Goal: Transaction & Acquisition: Book appointment/travel/reservation

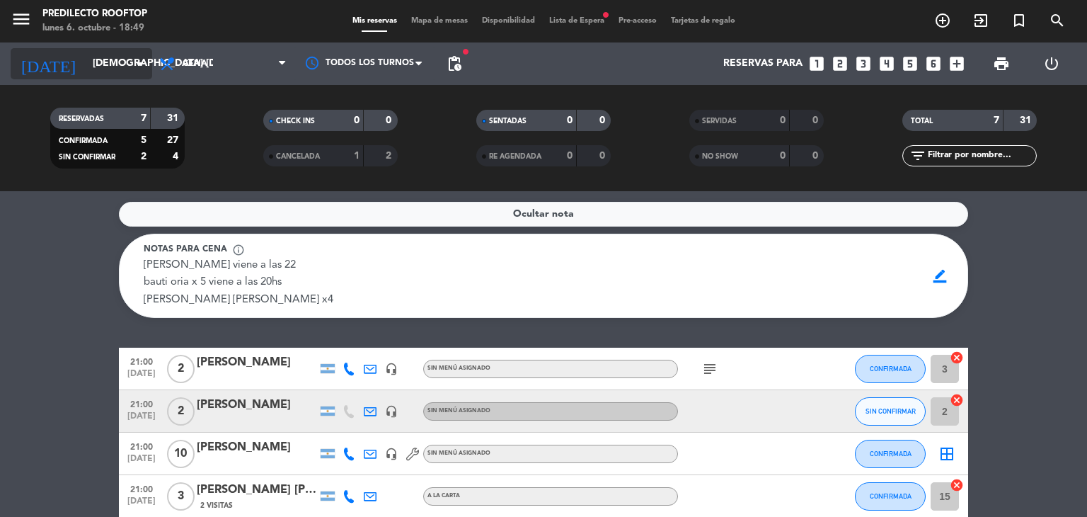
click at [130, 69] on input "[DEMOGRAPHIC_DATA] [DATE]" at bounding box center [153, 63] width 135 height 25
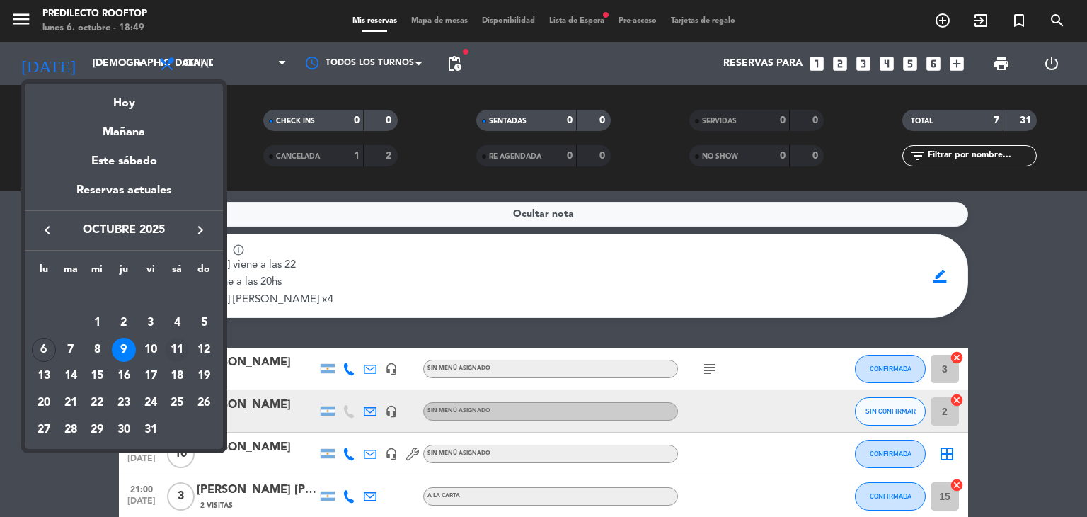
click at [167, 360] on td "11" at bounding box center [177, 349] width 27 height 27
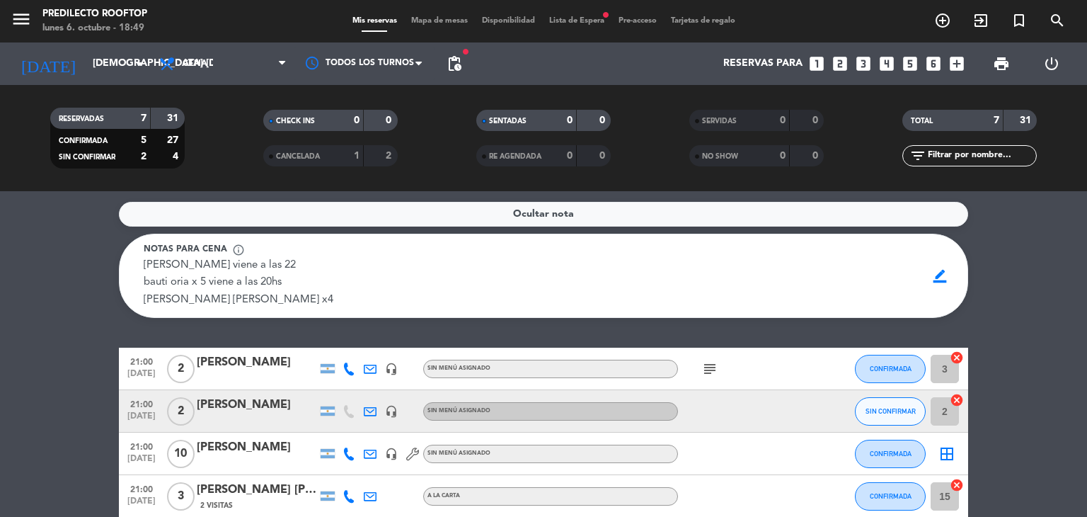
type input "sáb. [DATE]"
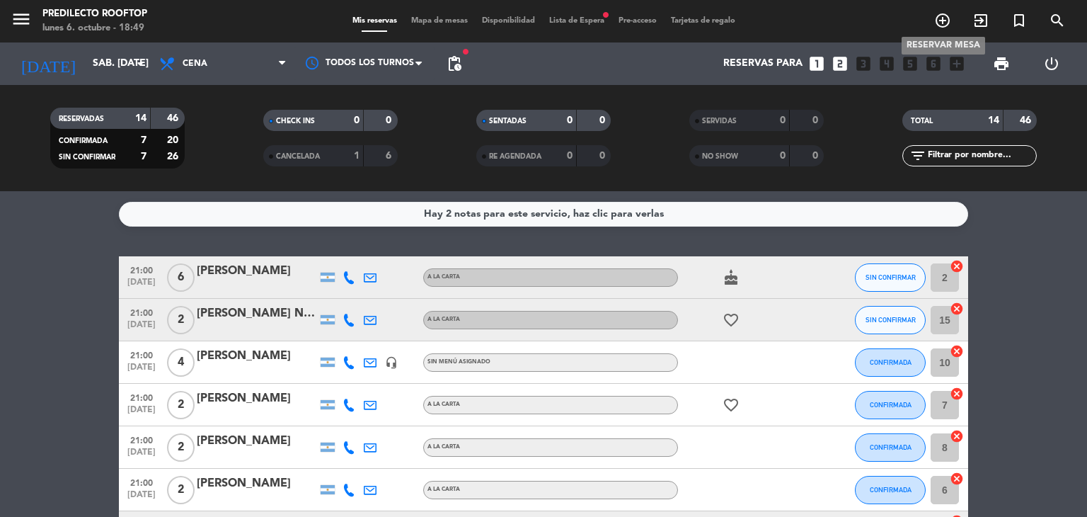
click at [948, 15] on icon "add_circle_outline" at bounding box center [942, 20] width 17 height 17
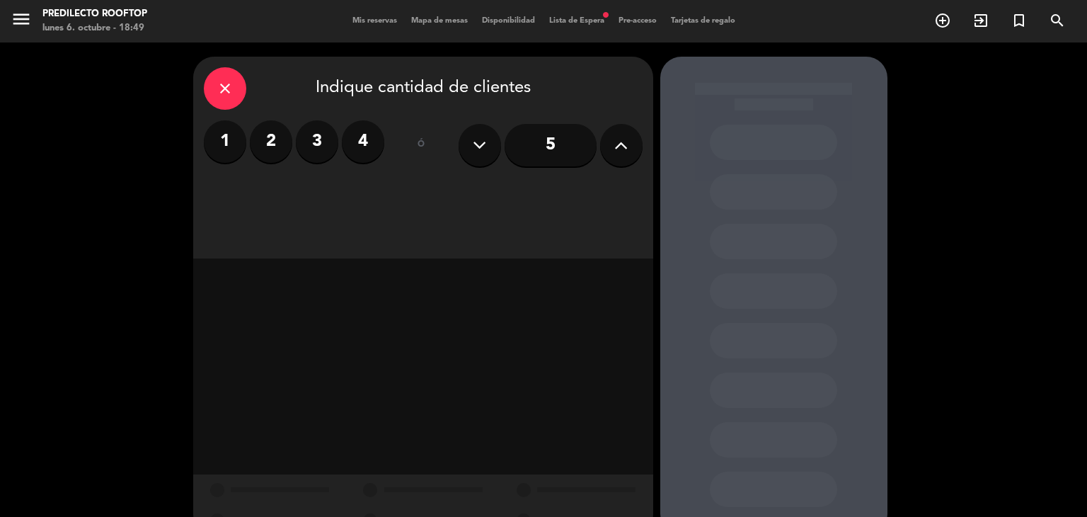
click at [282, 135] on label "2" at bounding box center [271, 141] width 42 height 42
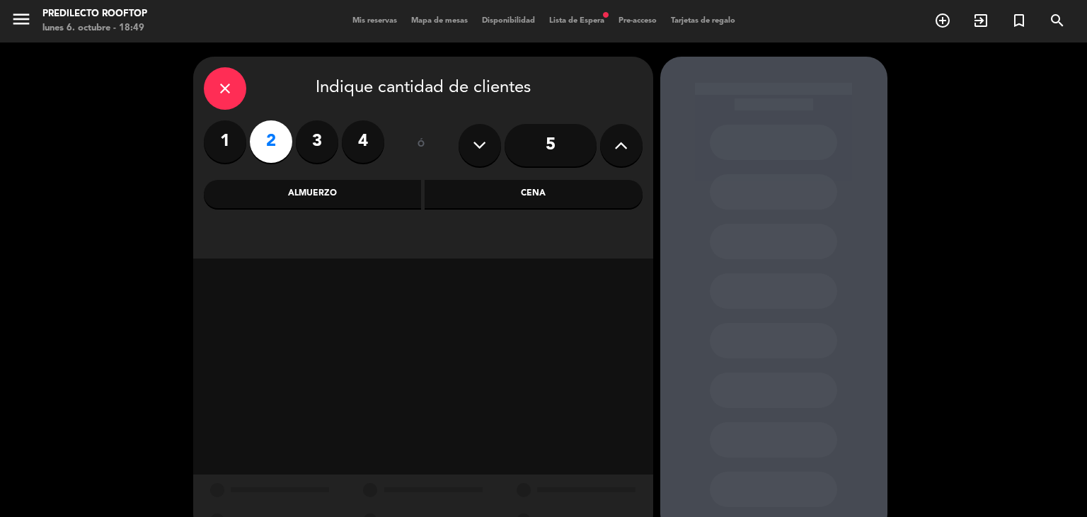
click at [503, 195] on div "Cena" at bounding box center [534, 194] width 218 height 28
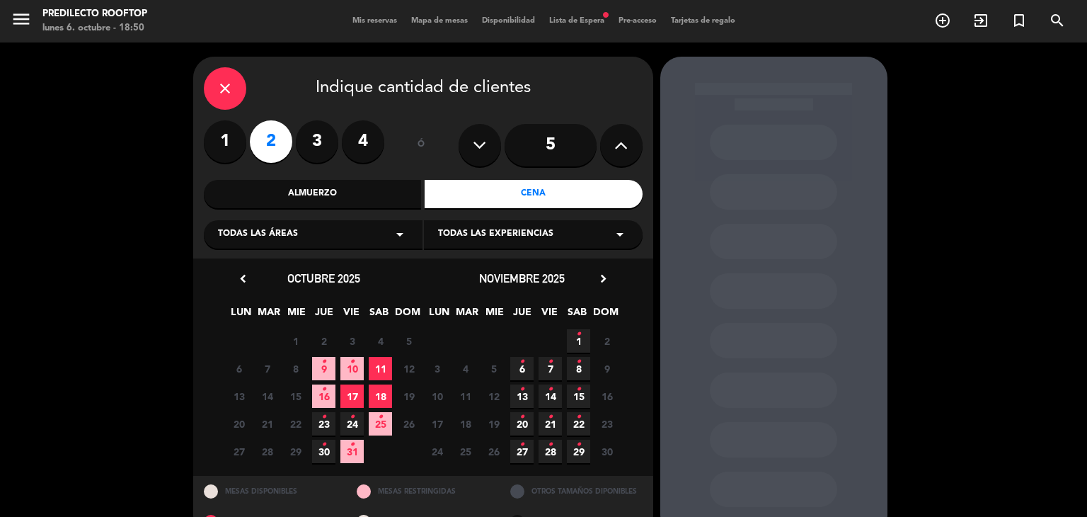
click at [307, 193] on div "Almuerzo" at bounding box center [313, 194] width 218 height 28
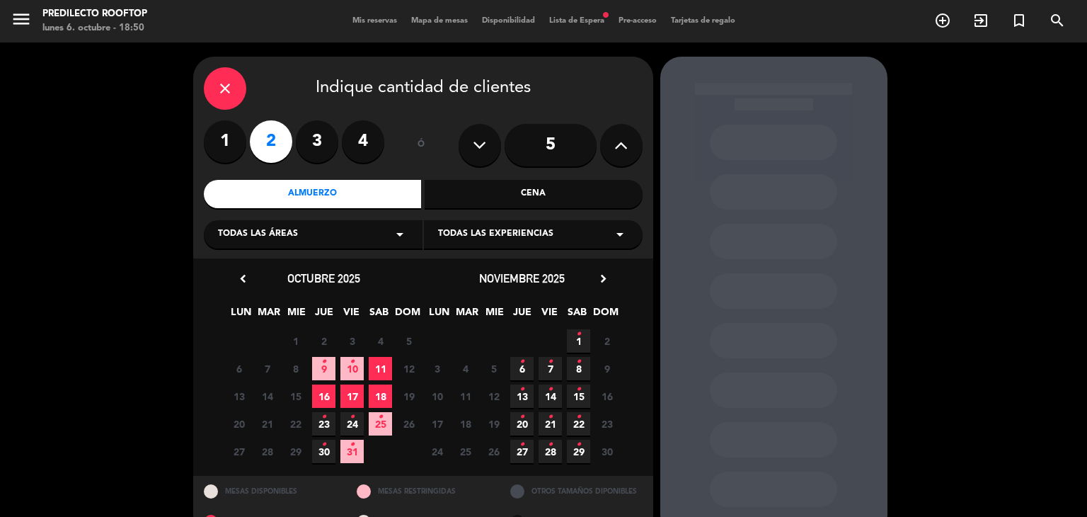
click at [387, 370] on span "11" at bounding box center [380, 368] width 23 height 23
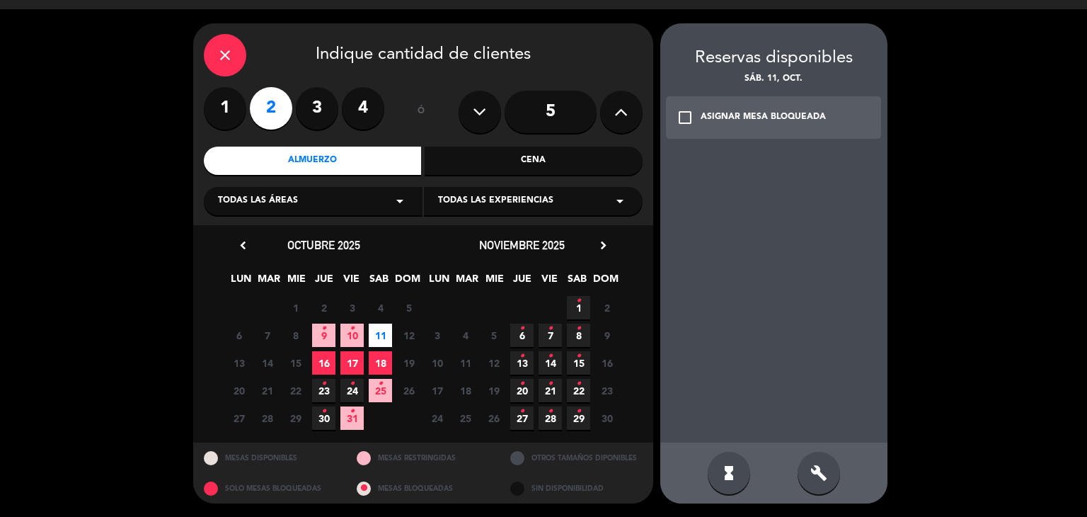
click at [721, 118] on div "ASIGNAR MESA BLOQUEADA" at bounding box center [763, 117] width 125 height 14
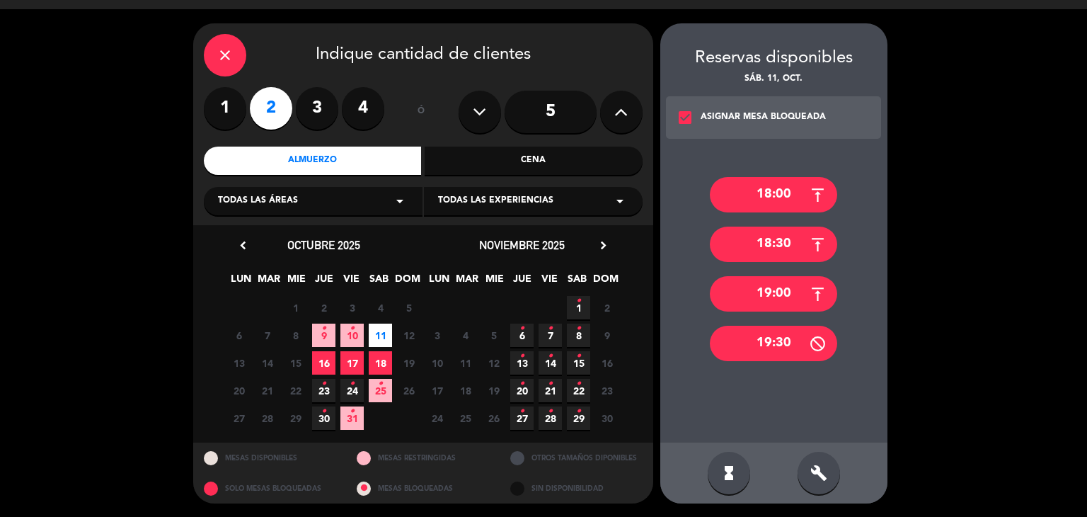
click at [774, 292] on div "19:00" at bounding box center [773, 293] width 127 height 35
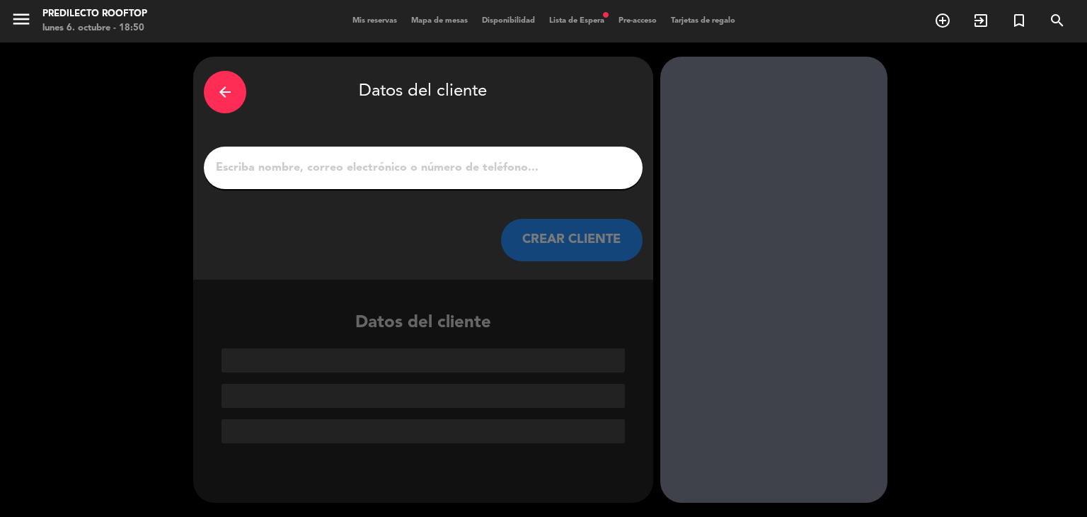
scroll to position [0, 0]
click at [526, 171] on input "1" at bounding box center [424, 168] width 418 height 20
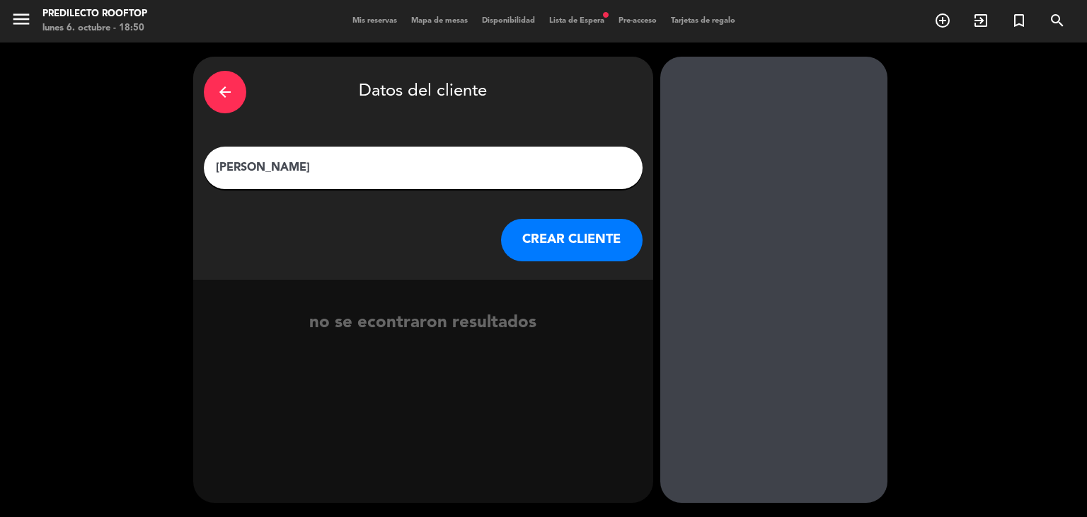
type input "[PERSON_NAME]"
drag, startPoint x: 519, startPoint y: 231, endPoint x: 501, endPoint y: 244, distance: 22.4
drag, startPoint x: 501, startPoint y: 244, endPoint x: 455, endPoint y: 251, distance: 46.0
click at [455, 251] on div "CREAR CLIENTE" at bounding box center [423, 240] width 439 height 42
click at [539, 244] on button "CREAR CLIENTE" at bounding box center [572, 240] width 142 height 42
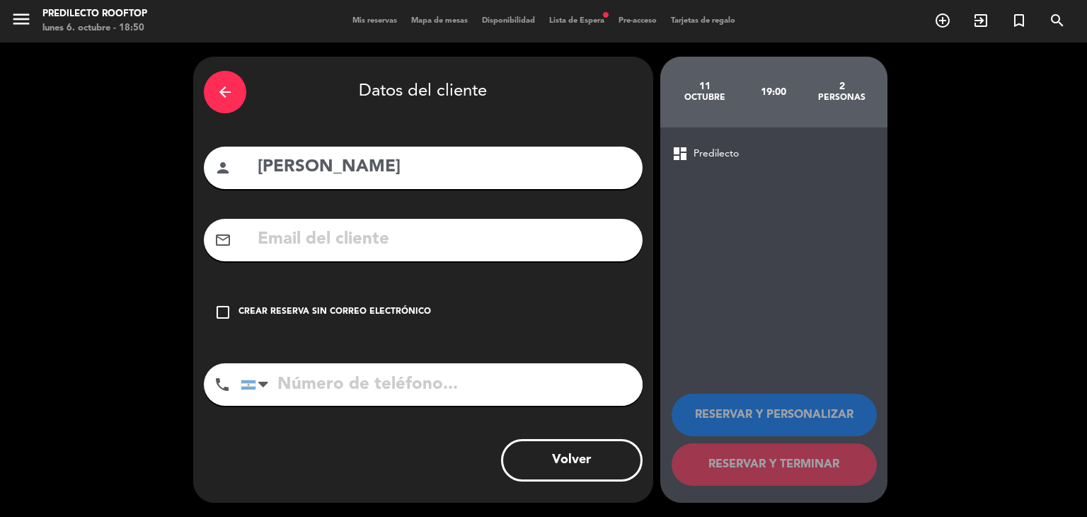
click at [539, 244] on input "text" at bounding box center [444, 239] width 376 height 29
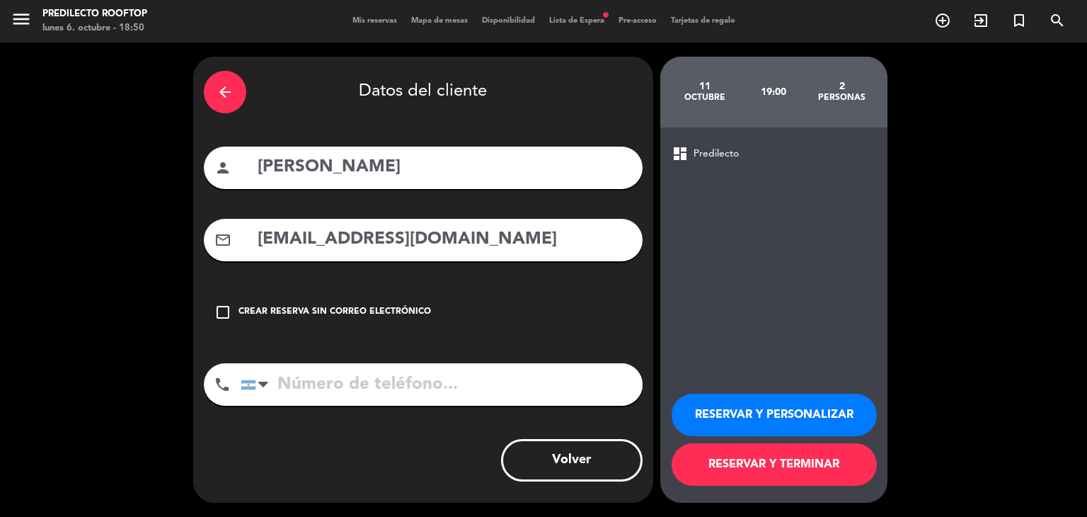
type input "[EMAIL_ADDRESS][DOMAIN_NAME]"
click at [470, 387] on input "tel" at bounding box center [442, 384] width 402 height 42
type input "3794693953"
click at [719, 463] on button "RESERVAR Y TERMINAR" at bounding box center [774, 464] width 205 height 42
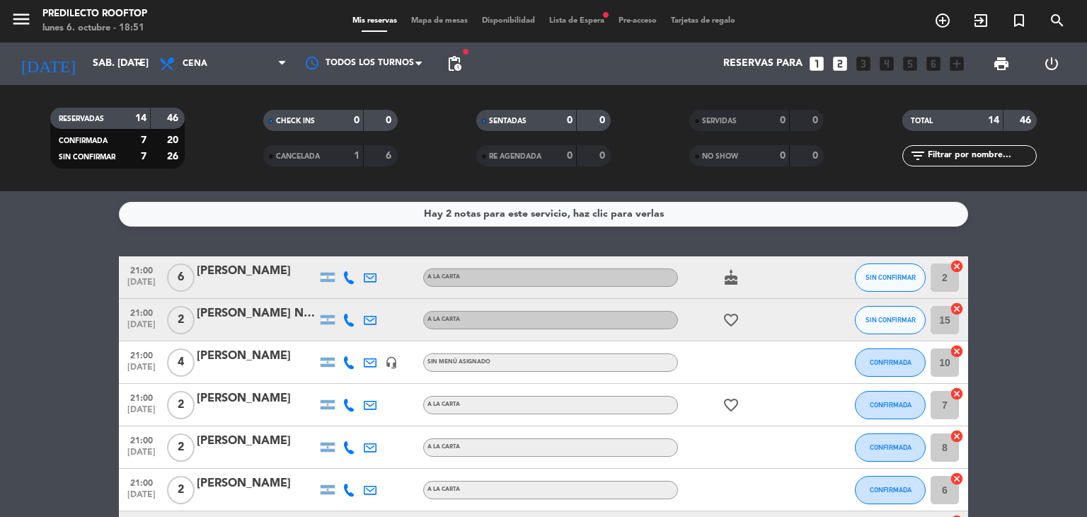
click at [719, 463] on div at bounding box center [741, 447] width 127 height 42
click at [472, 442] on div "A LA CARTA" at bounding box center [550, 447] width 255 height 18
click at [123, 93] on div "RESERVADAS 14 46 CONFIRMADA 7 20 SIN CONFIRMAR 7 26 CHECK INS 0 0 CANCELADA 1 6…" at bounding box center [543, 138] width 1087 height 106
drag, startPoint x: 144, startPoint y: 58, endPoint x: 105, endPoint y: 64, distance: 40.0
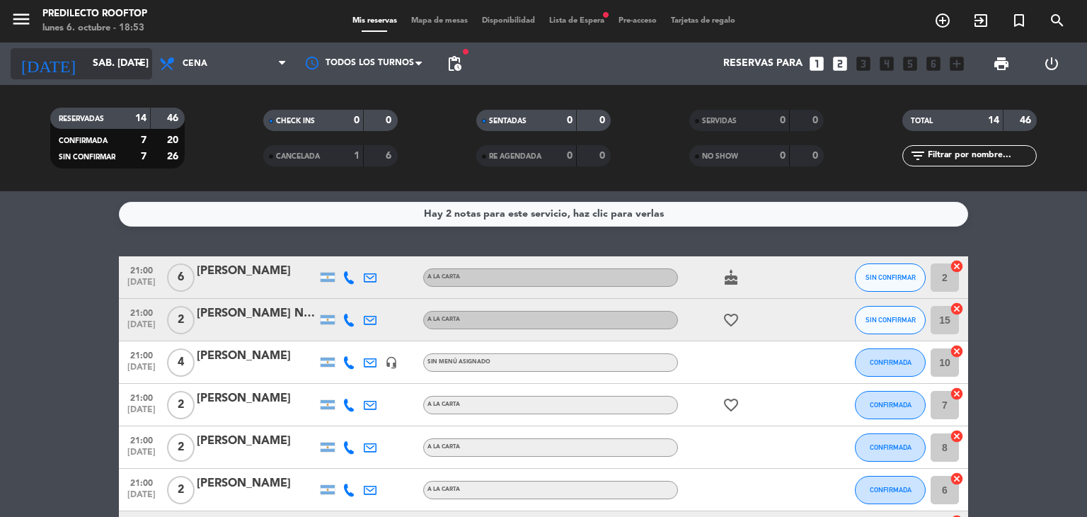
click at [105, 64] on input "sáb. [DATE]" at bounding box center [153, 63] width 135 height 25
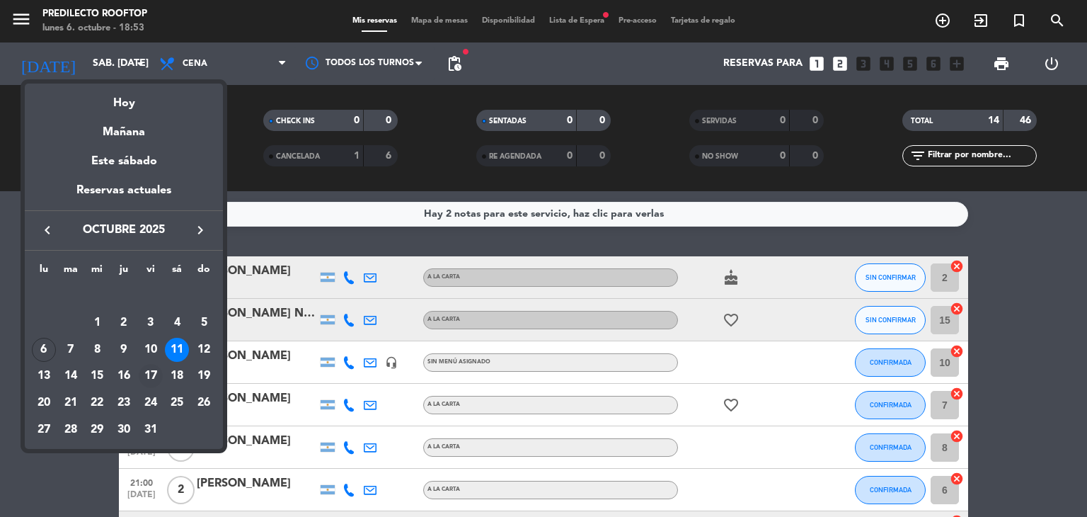
click at [149, 384] on div "17" at bounding box center [151, 376] width 24 height 24
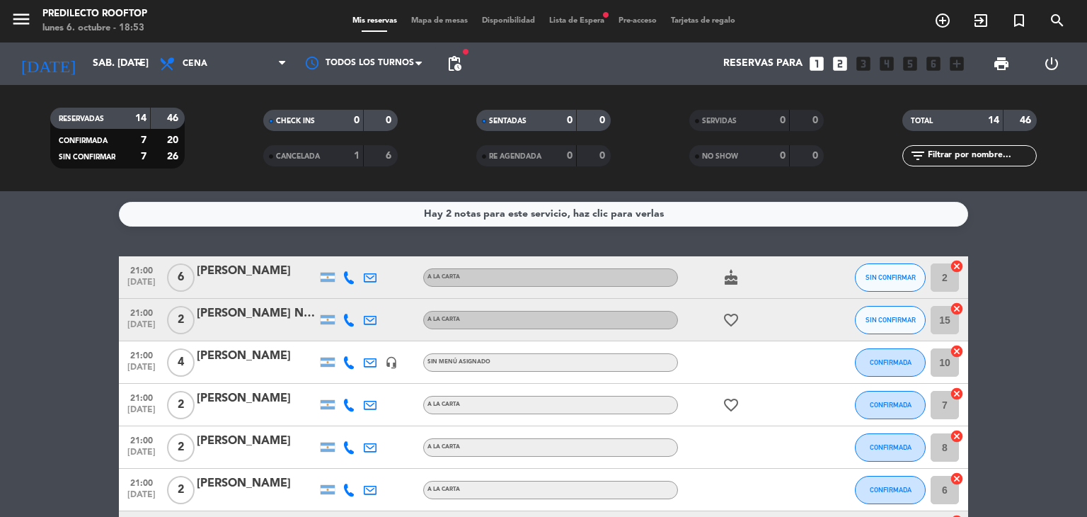
type input "vie. [DATE]"
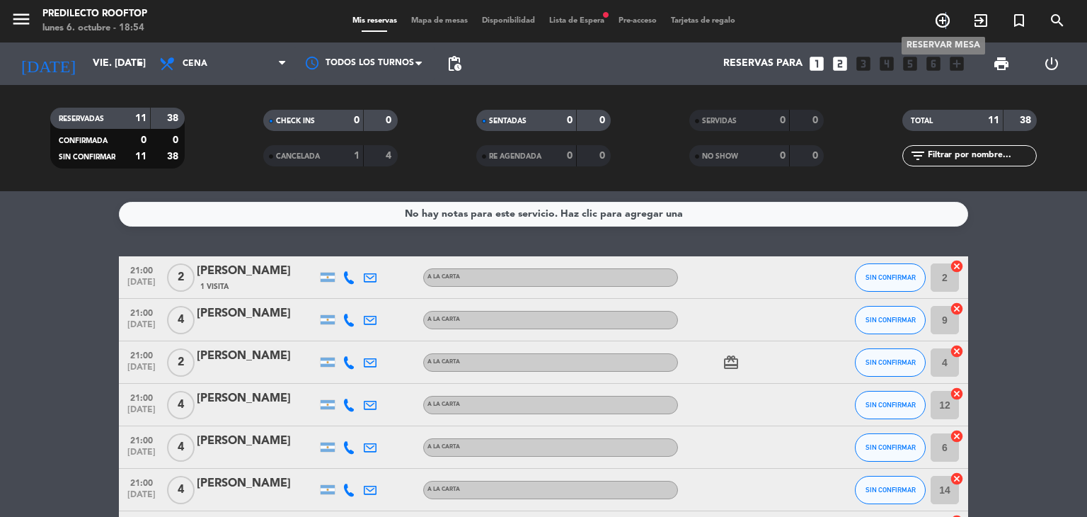
click at [947, 20] on icon "add_circle_outline" at bounding box center [942, 20] width 17 height 17
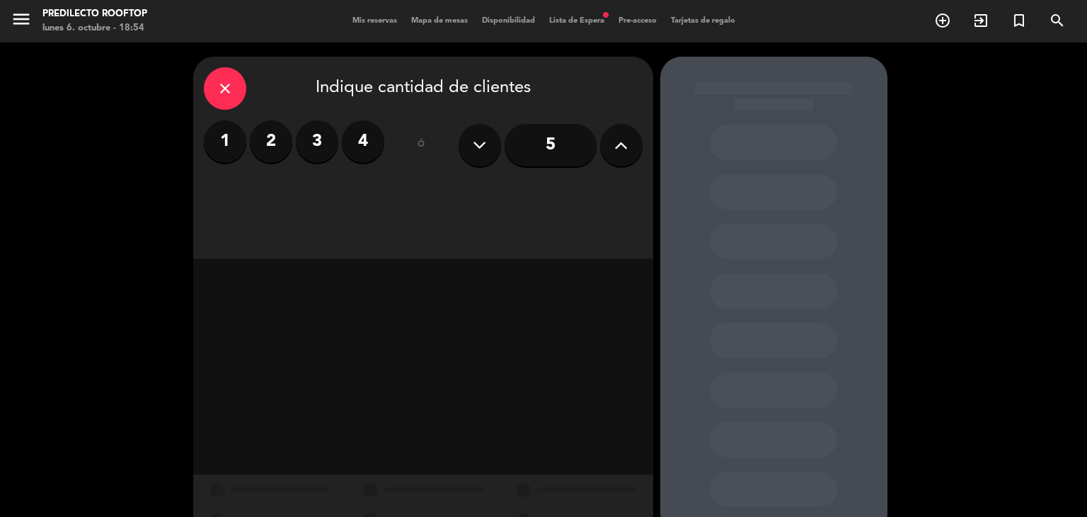
click at [270, 147] on label "2" at bounding box center [271, 141] width 42 height 42
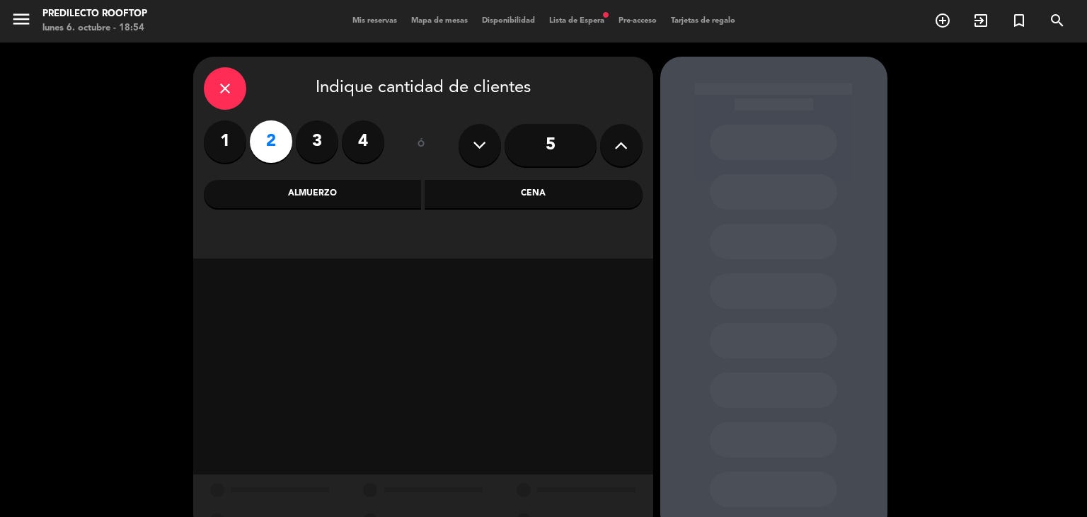
click at [499, 189] on div "Cena" at bounding box center [534, 194] width 218 height 28
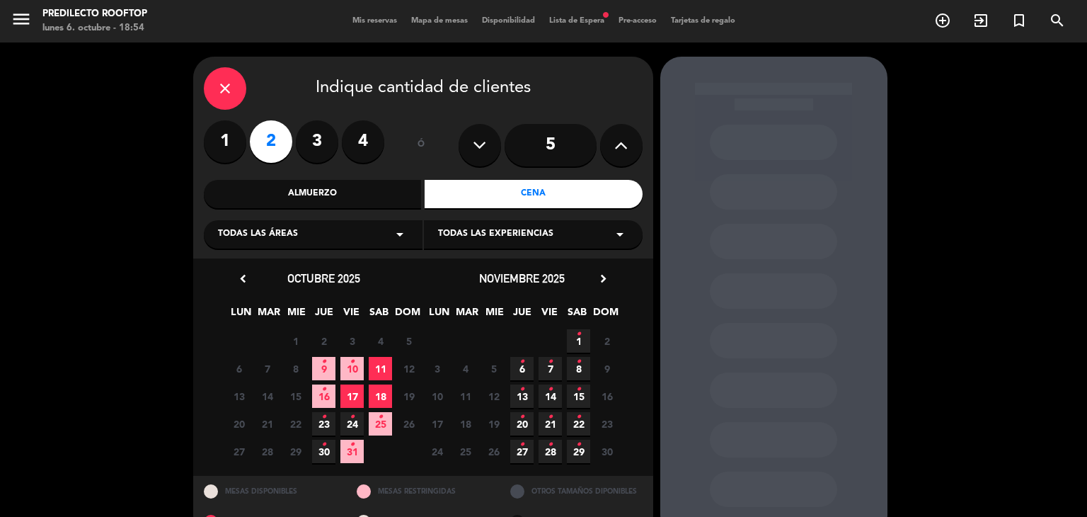
click at [351, 393] on span "17" at bounding box center [352, 395] width 23 height 23
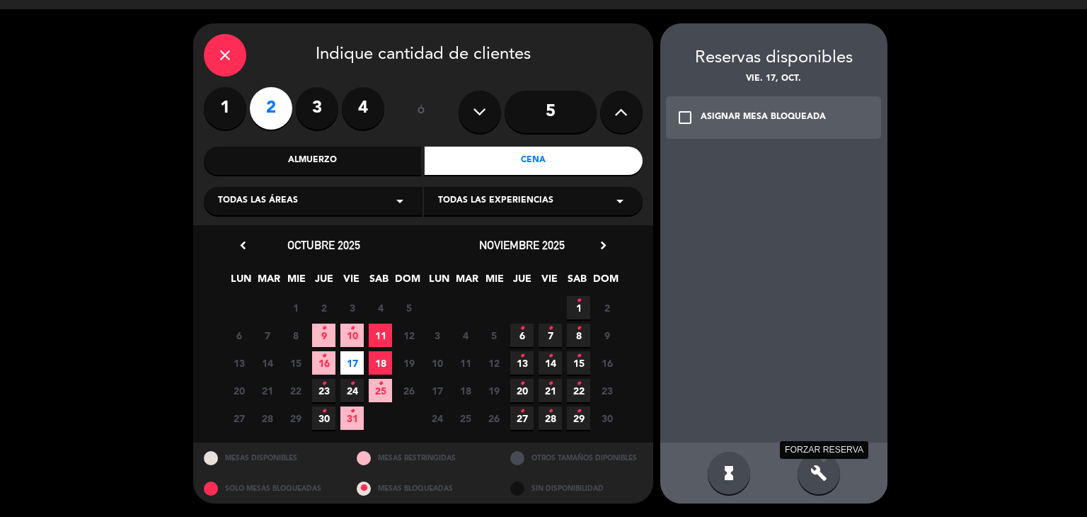
click at [816, 471] on icon "build" at bounding box center [819, 472] width 17 height 17
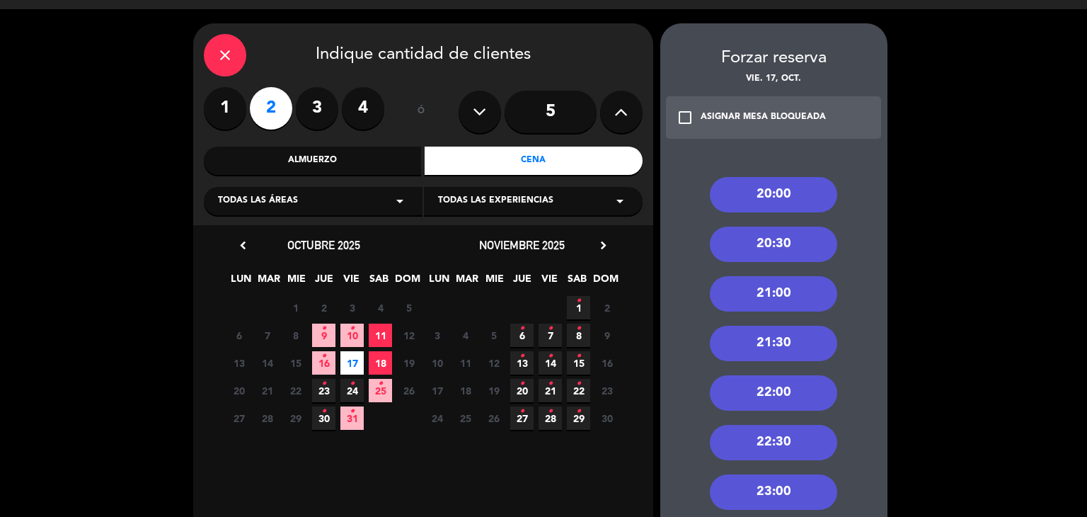
click at [792, 290] on div "21:00" at bounding box center [773, 293] width 127 height 35
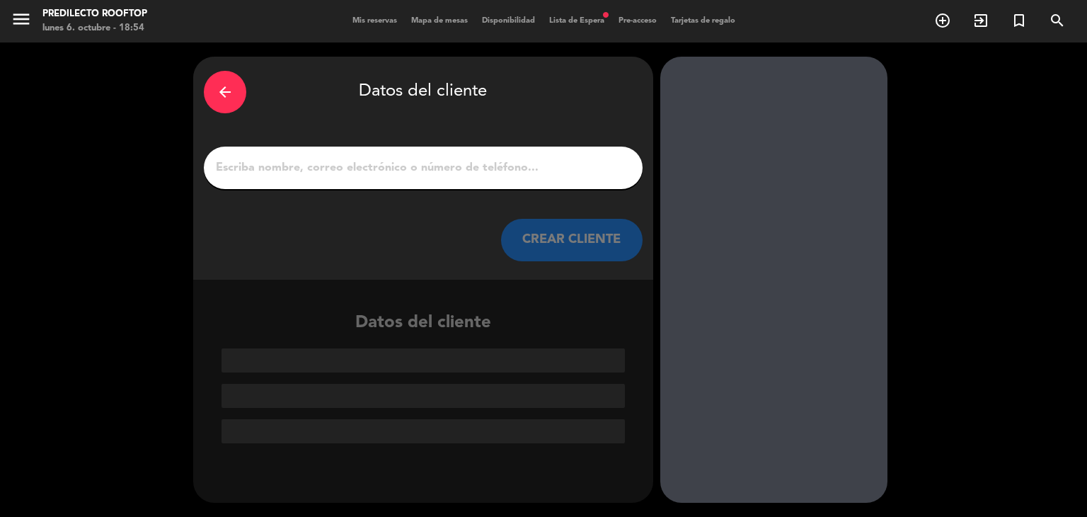
click at [545, 217] on div "arrow_back Datos del cliente CREAR CLIENTE" at bounding box center [423, 168] width 460 height 223
click at [532, 166] on input "1" at bounding box center [424, 168] width 418 height 20
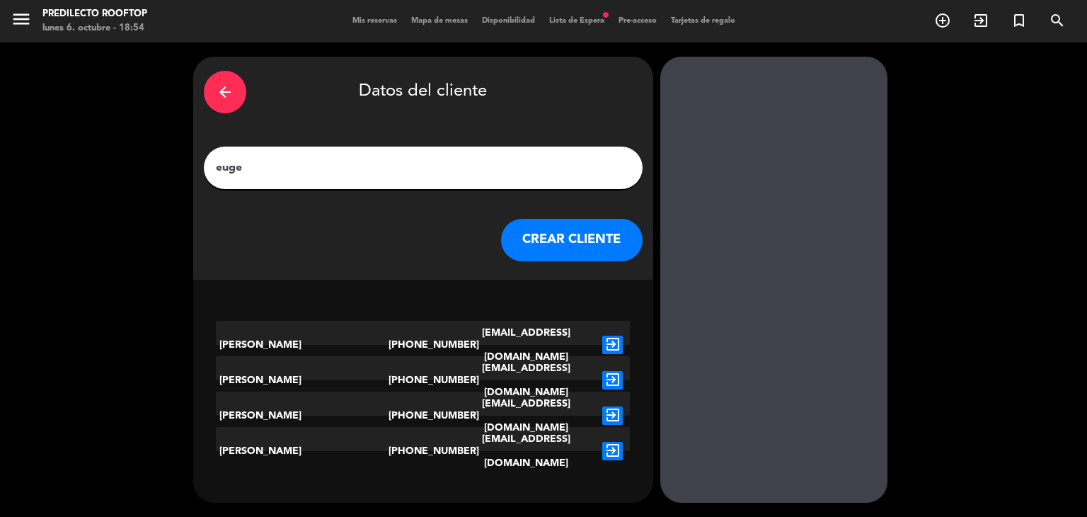
type input "euge"
click at [403, 360] on div "[PHONE_NUMBER]" at bounding box center [423, 380] width 69 height 48
click at [370, 438] on div "[PERSON_NAME]" at bounding box center [302, 451] width 173 height 48
click at [581, 450] on div "[EMAIL_ADDRESS][DOMAIN_NAME]" at bounding box center [526, 451] width 138 height 48
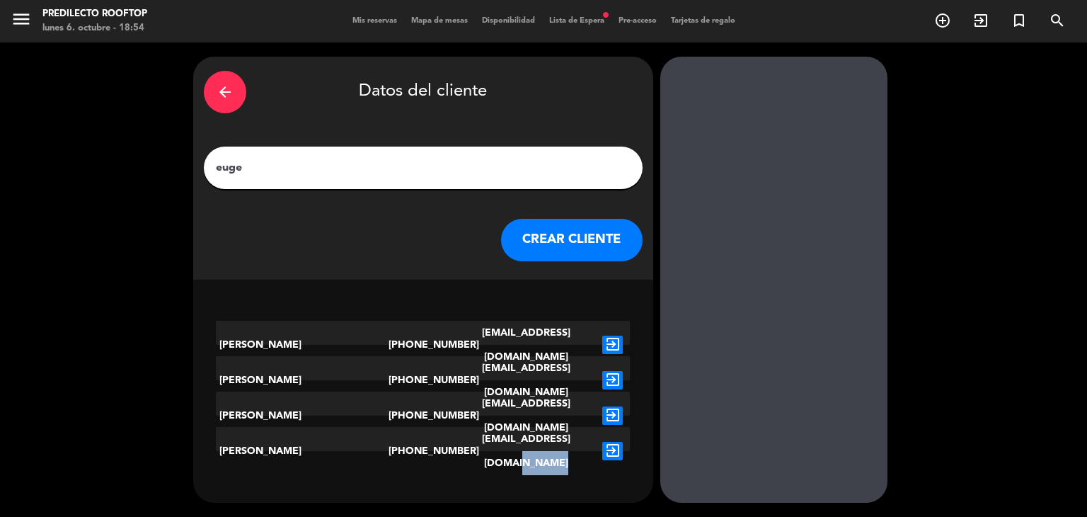
click at [581, 450] on div "[EMAIL_ADDRESS][DOMAIN_NAME]" at bounding box center [526, 451] width 138 height 48
click at [619, 442] on icon "exit_to_app" at bounding box center [612, 451] width 21 height 18
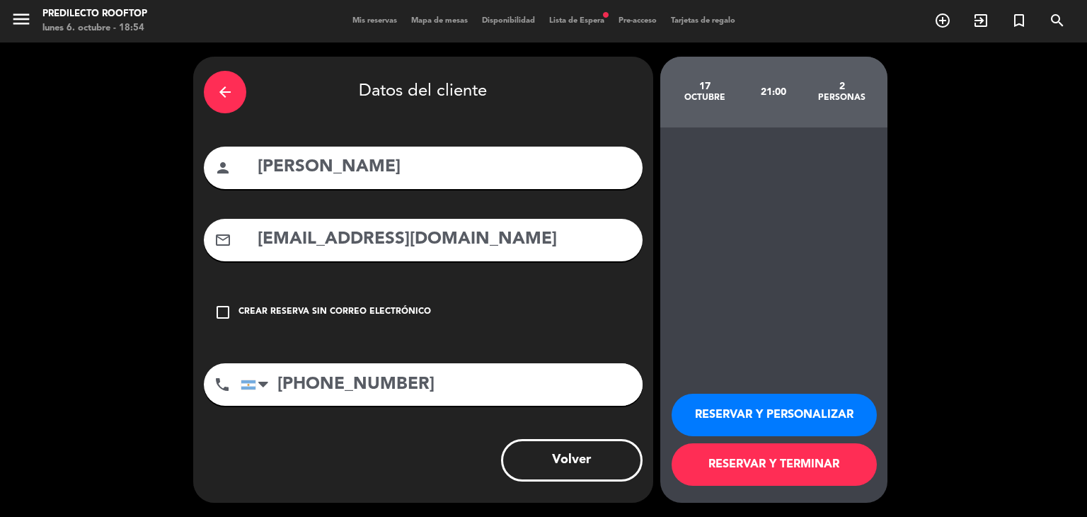
click at [619, 436] on div "arrow_back Datos del cliente person [PERSON_NAME] mail_outline [EMAIL_ADDRESS][…" at bounding box center [423, 280] width 460 height 446
click at [759, 467] on button "RESERVAR Y TERMINAR" at bounding box center [774, 464] width 205 height 42
